Goal: Find specific page/section: Find specific page/section

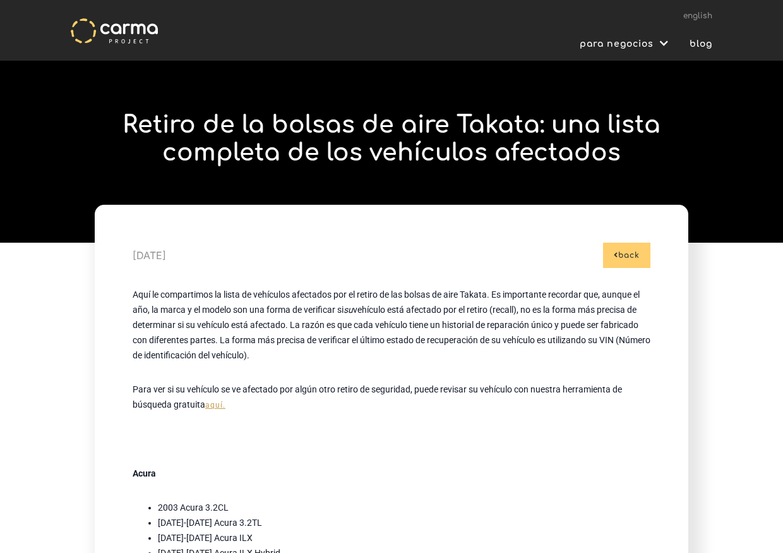
click at [213, 403] on link "aquí." at bounding box center [215, 404] width 20 height 9
click at [212, 403] on link "aquí." at bounding box center [215, 404] width 20 height 9
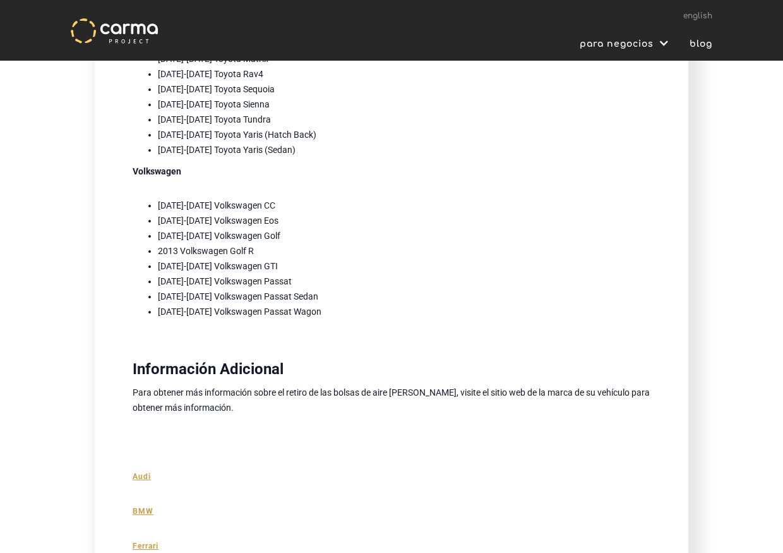
scroll to position [3979, 0]
